Goal: Information Seeking & Learning: Learn about a topic

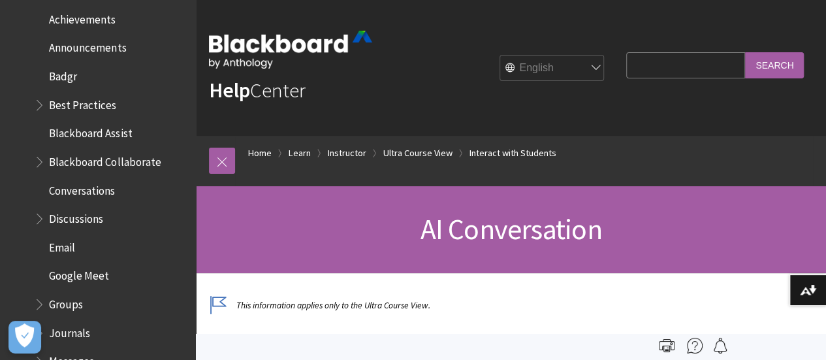
scroll to position [1969, 0]
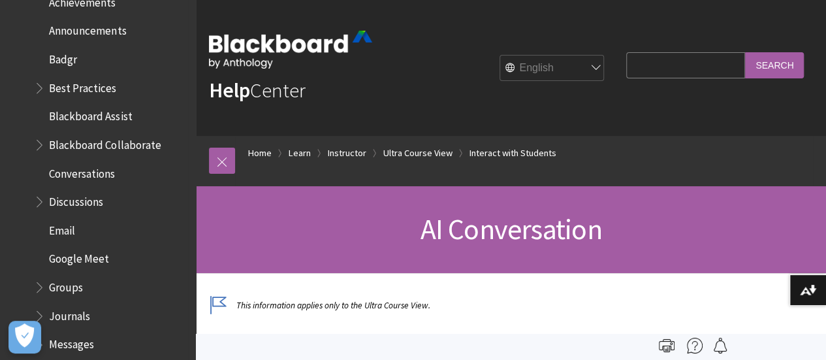
click at [68, 54] on span "Badgr" at bounding box center [63, 57] width 28 height 18
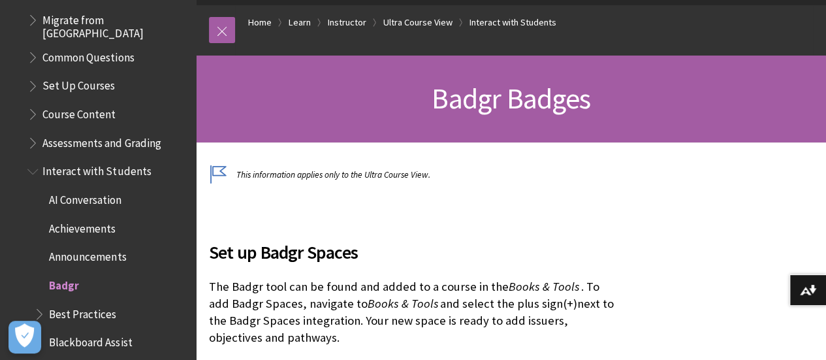
scroll to position [1764, 0]
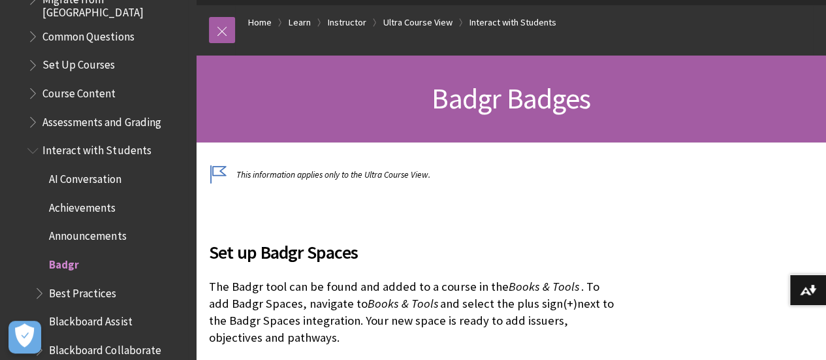
click at [97, 170] on span "AI Conversation" at bounding box center [85, 177] width 73 height 18
